Goal: Transaction & Acquisition: Purchase product/service

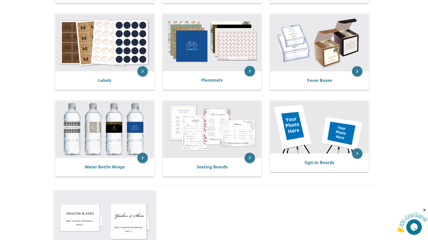
scroll to position [220, 0]
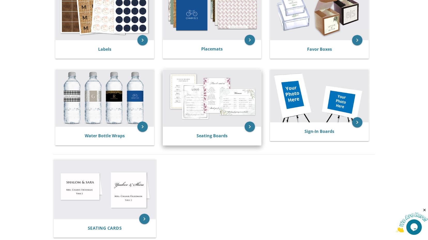
click at [199, 104] on img at bounding box center [212, 98] width 98 height 57
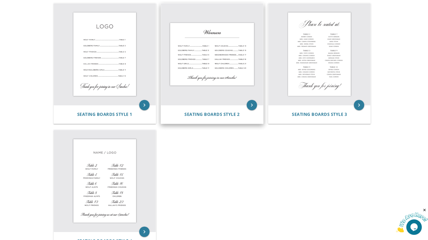
scroll to position [111, 0]
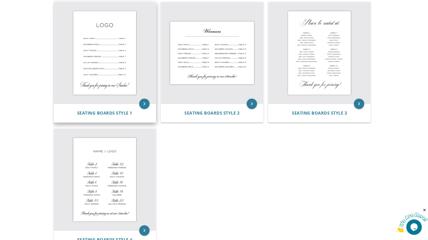
click at [85, 110] on div "Seating Boards Style 1" at bounding box center [105, 113] width 102 height 19
click at [143, 102] on icon "keyboard_arrow_right" at bounding box center [144, 104] width 10 height 10
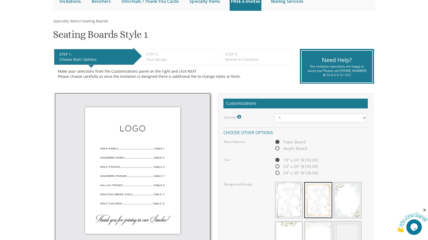
scroll to position [66, 0]
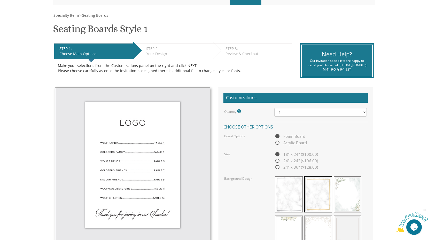
click at [276, 168] on span "24" x 36" ($128.00)" at bounding box center [296, 167] width 44 height 6
click at [276, 168] on input "24" x 36" ($128.00)" at bounding box center [275, 167] width 3 height 3
radio input "true"
click at [277, 142] on span "Acrylic Board" at bounding box center [290, 143] width 33 height 6
click at [277, 142] on input "Acrylic Board" at bounding box center [275, 143] width 3 height 3
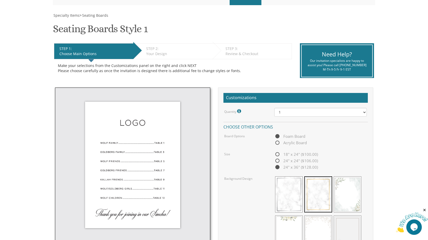
radio input "true"
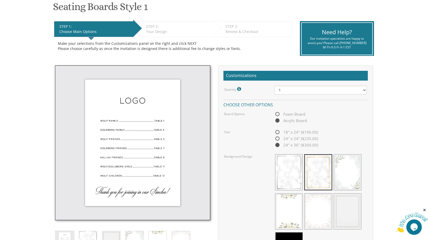
scroll to position [0, 0]
